Goal: Task Accomplishment & Management: Manage account settings

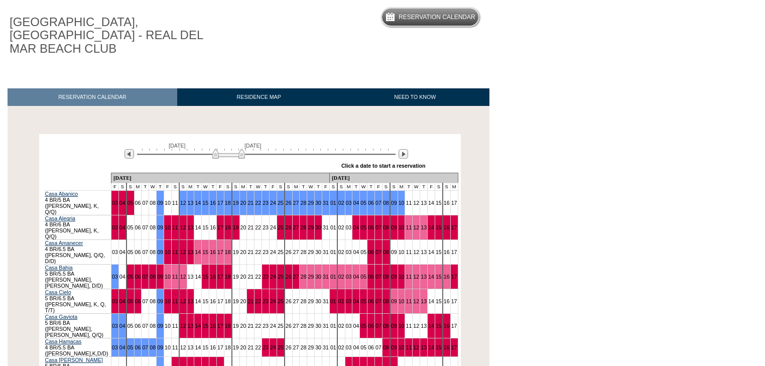
scroll to position [161, 0]
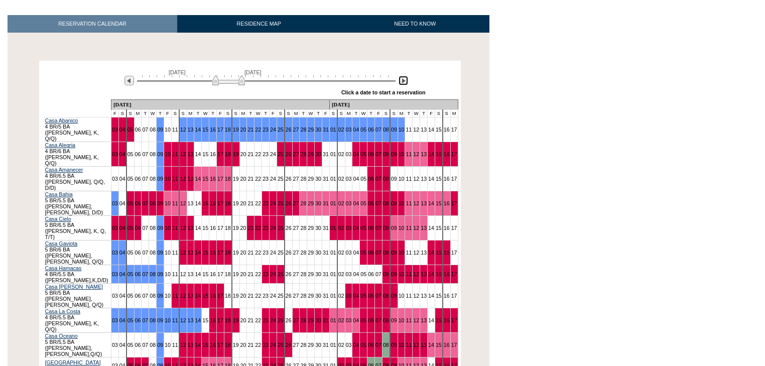
click at [402, 76] on img at bounding box center [404, 81] width 10 height 10
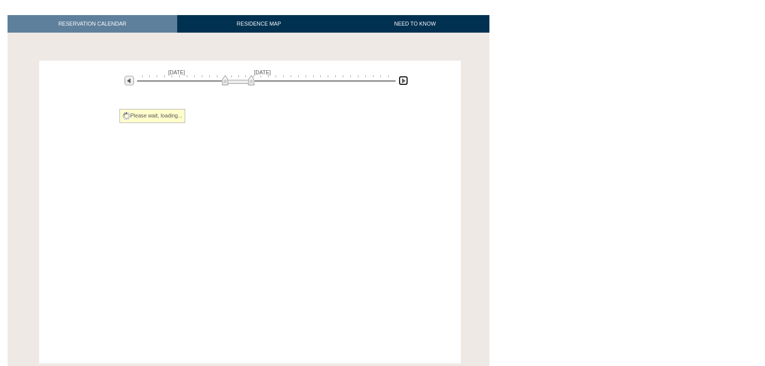
click at [403, 76] on img at bounding box center [404, 81] width 10 height 10
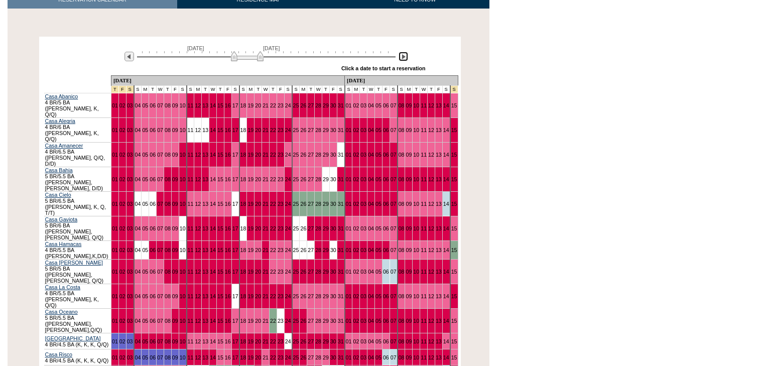
scroll to position [229, 0]
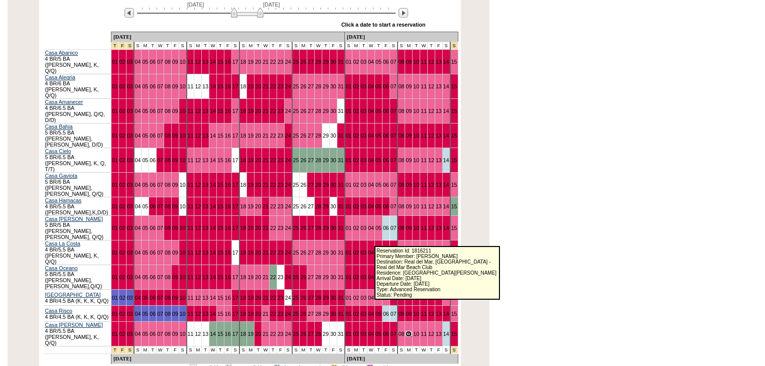
click at [406, 331] on link "09" at bounding box center [409, 334] width 6 height 6
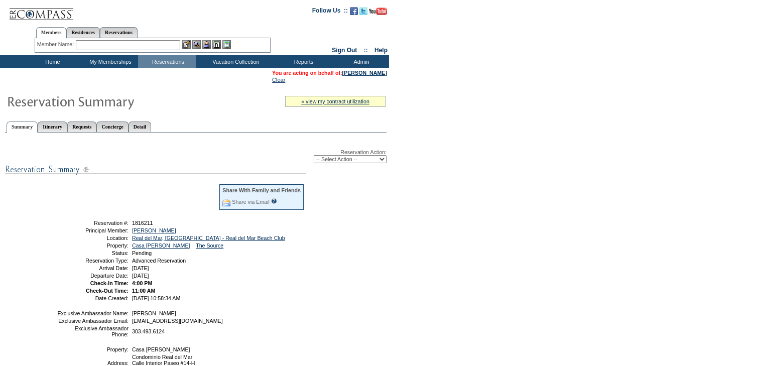
click at [383, 163] on select "-- Select Action -- Modify Reservation Dates Modify Reservation Cost Modify Occ…" at bounding box center [350, 159] width 73 height 8
select select "CancelRes"
click at [314, 155] on select "-- Select Action -- Modify Reservation Dates Modify Reservation Cost Modify Occ…" at bounding box center [350, 159] width 73 height 8
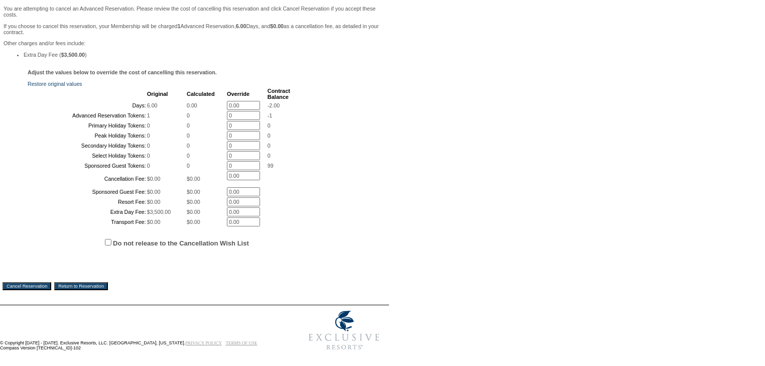
scroll to position [245, 0]
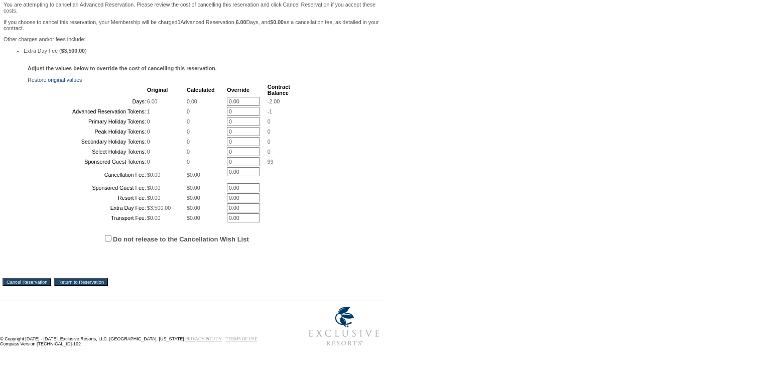
click at [108, 237] on input "Do not release to the Cancellation Wish List" at bounding box center [108, 238] width 7 height 7
checkbox input "true"
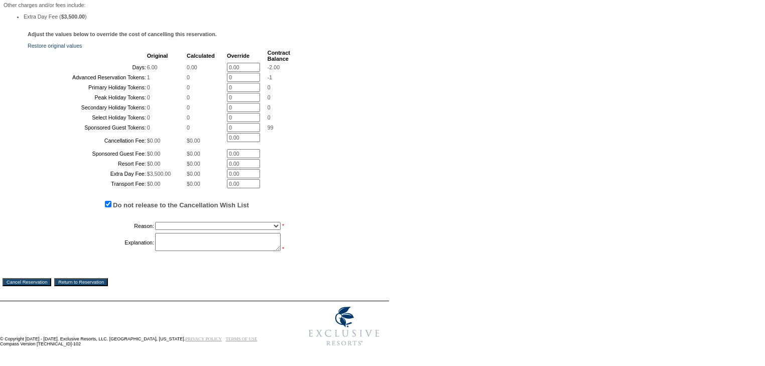
click at [258, 230] on select "Creating Continuous Stay Days Booked After Cancellation Experiential / Hotel / …" at bounding box center [218, 226] width 126 height 8
select select "1030"
click at [155, 230] on select "Creating Continuous Stay Days Booked After Cancellation Experiential / Hotel / …" at bounding box center [218, 226] width 126 height 8
click at [220, 230] on select "Creating Continuous Stay Days Booked After Cancellation Experiential / Hotel / …" at bounding box center [218, 226] width 126 height 8
click at [208, 251] on textarea at bounding box center [218, 242] width 126 height 18
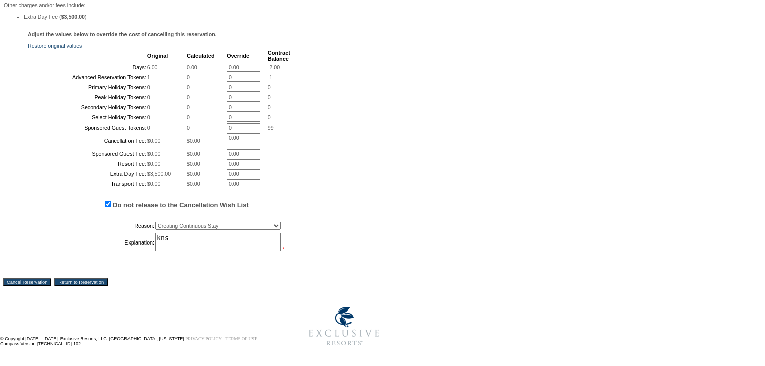
type textarea "kns"
click at [48, 286] on input "Cancel Reservation" at bounding box center [27, 282] width 49 height 8
